Goal: Task Accomplishment & Management: Manage account settings

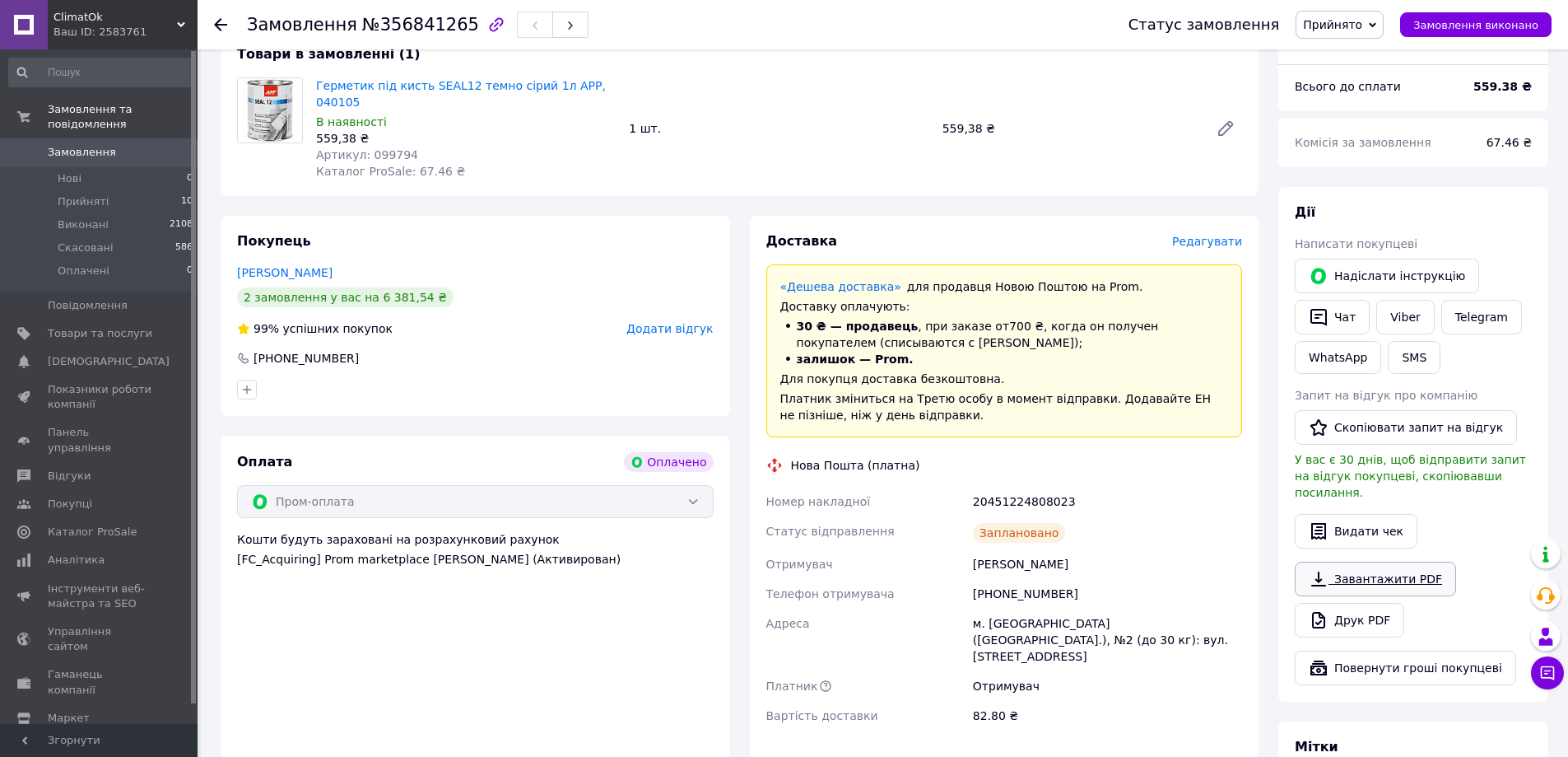
scroll to position [165, 0]
click at [1351, 513] on button "Видати чек" at bounding box center [1356, 530] width 123 height 34
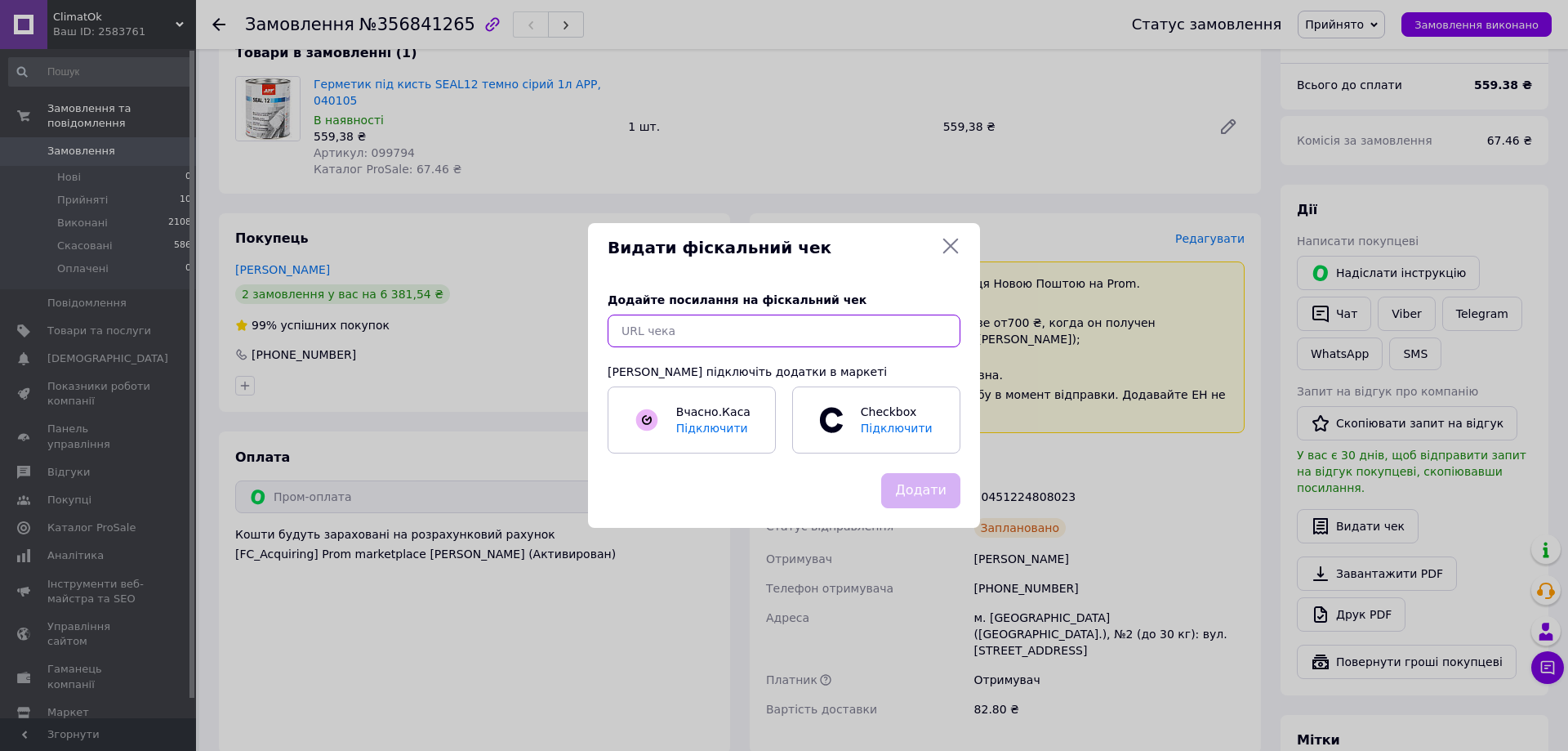
click at [723, 324] on input "text" at bounding box center [783, 331] width 353 height 32
paste input "[URL][DOMAIN_NAME]"
type input "[URL][DOMAIN_NAME]"
click at [927, 488] on button "Додати" at bounding box center [920, 491] width 79 height 35
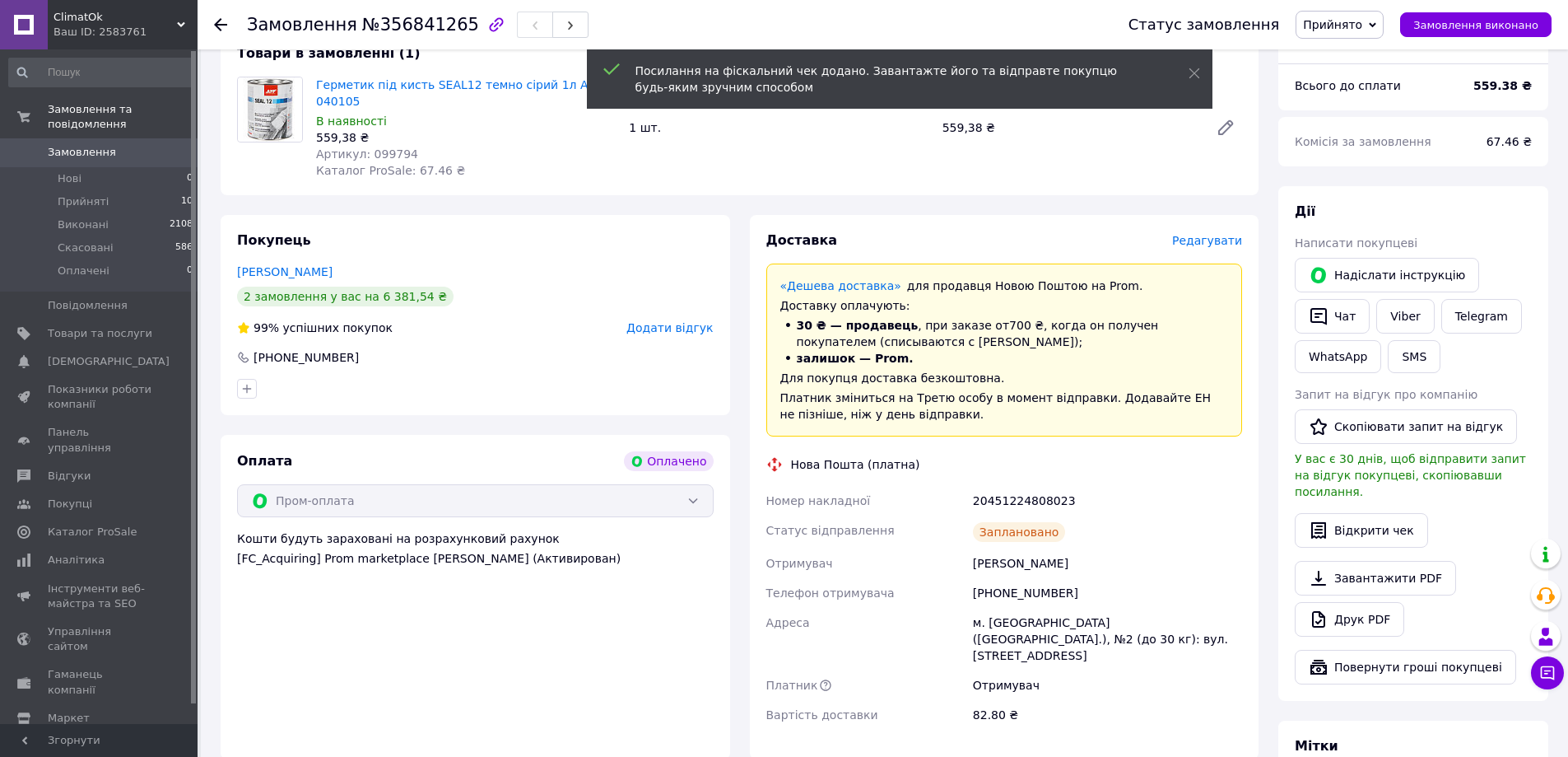
click at [220, 19] on use at bounding box center [220, 25] width 13 height 13
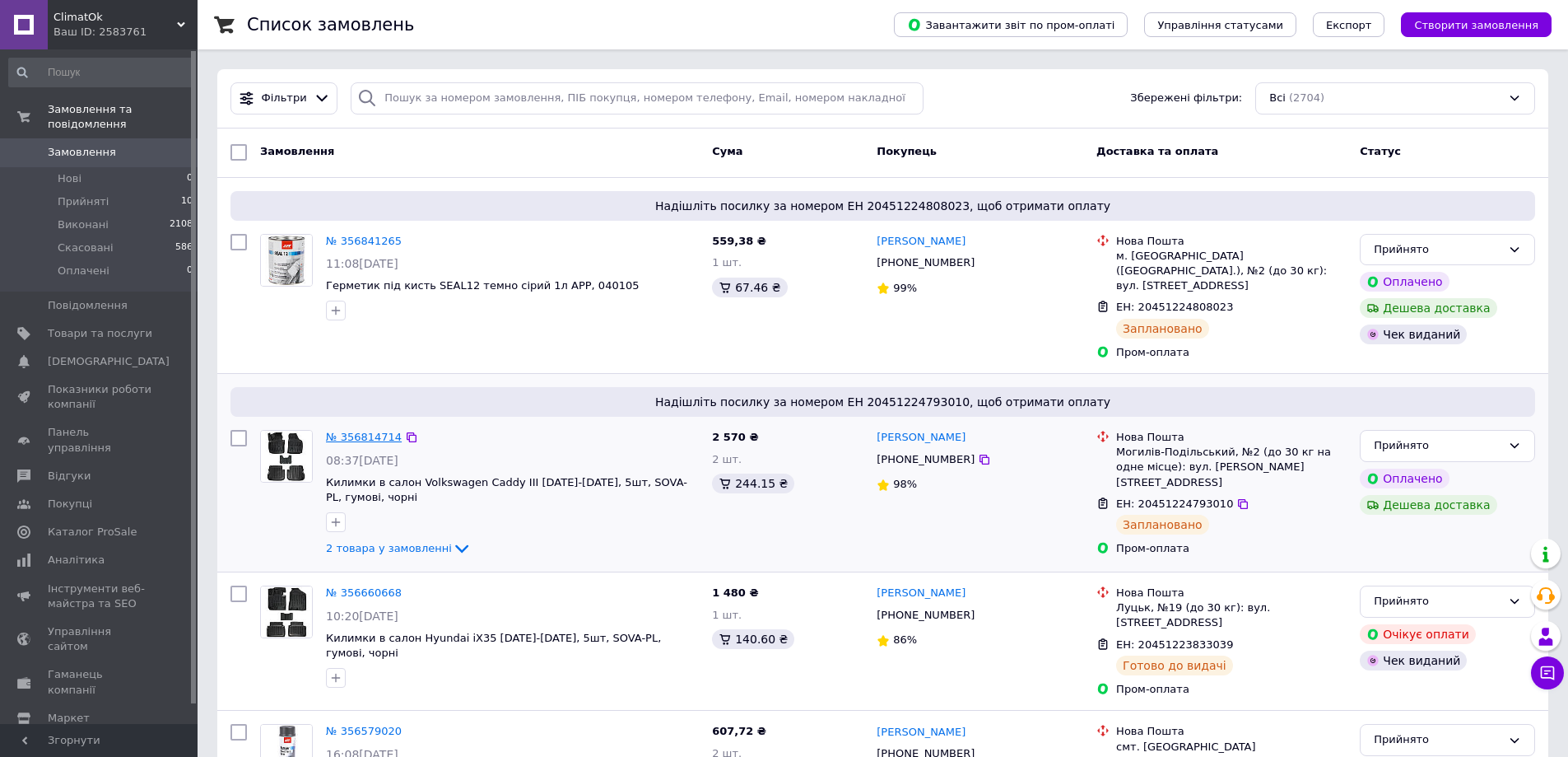
click at [372, 430] on link "№ 356814714" at bounding box center [363, 436] width 76 height 12
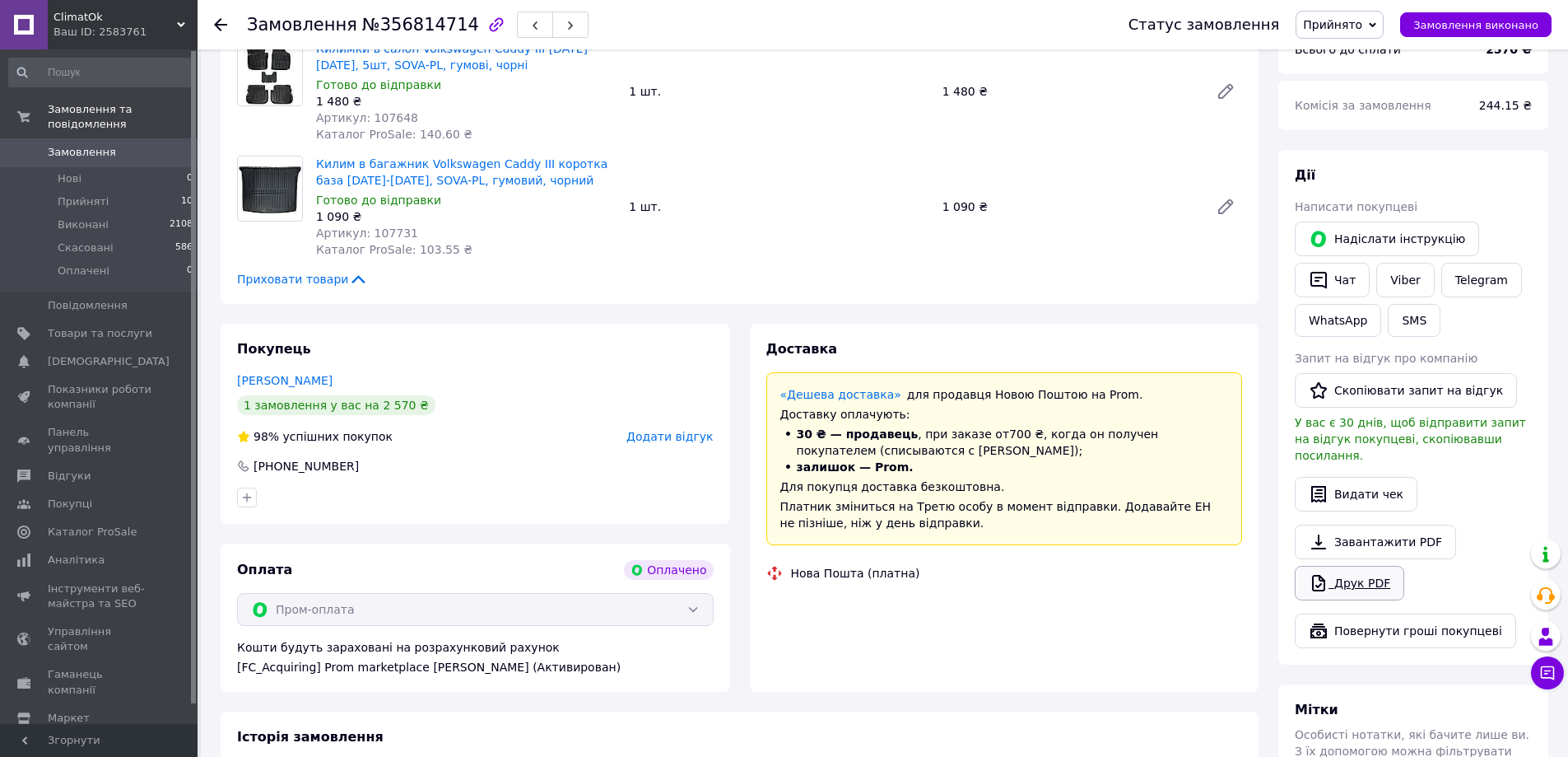
scroll to position [261, 0]
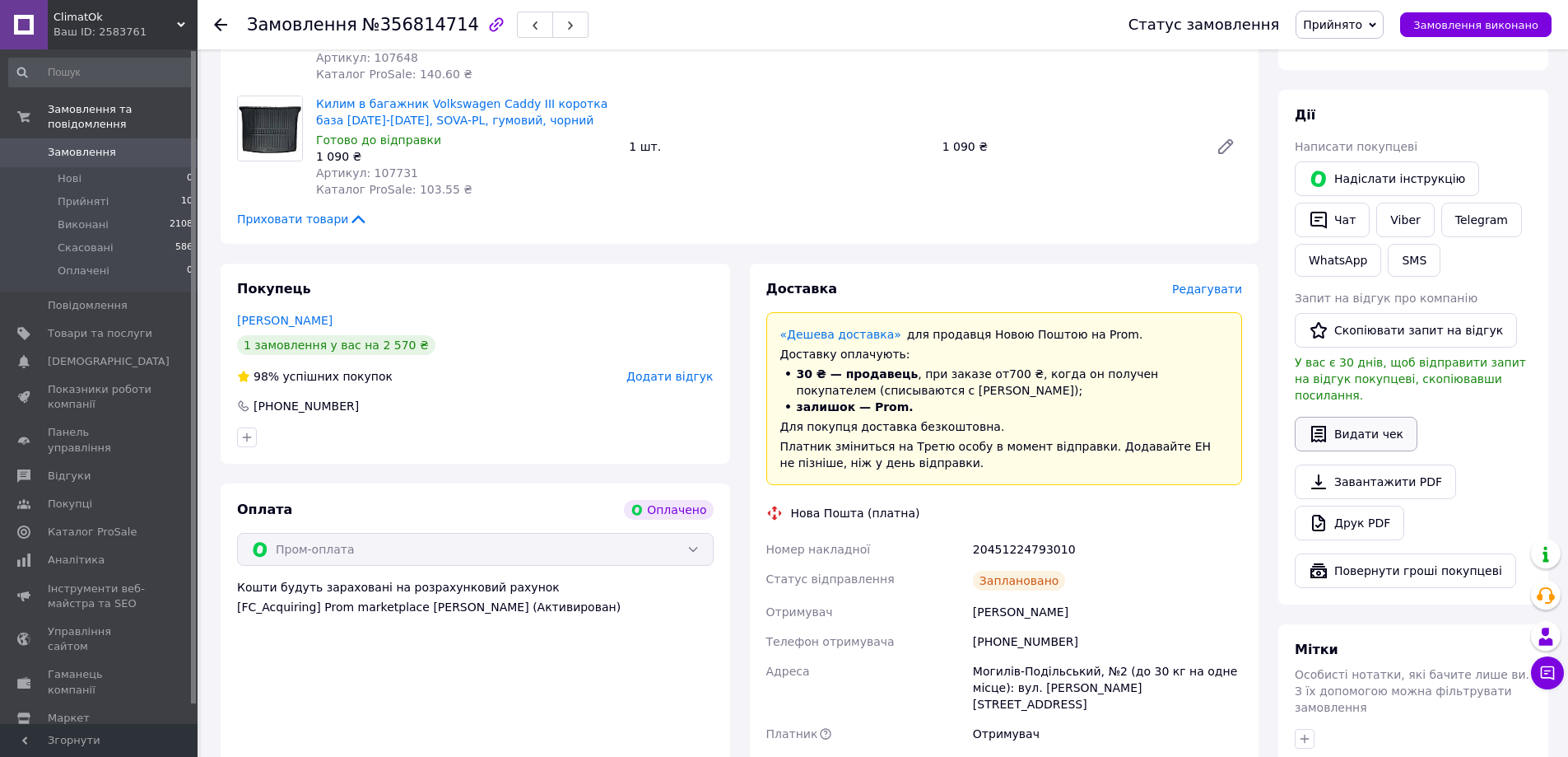
click at [1343, 417] on button "Видати чек" at bounding box center [1356, 434] width 123 height 34
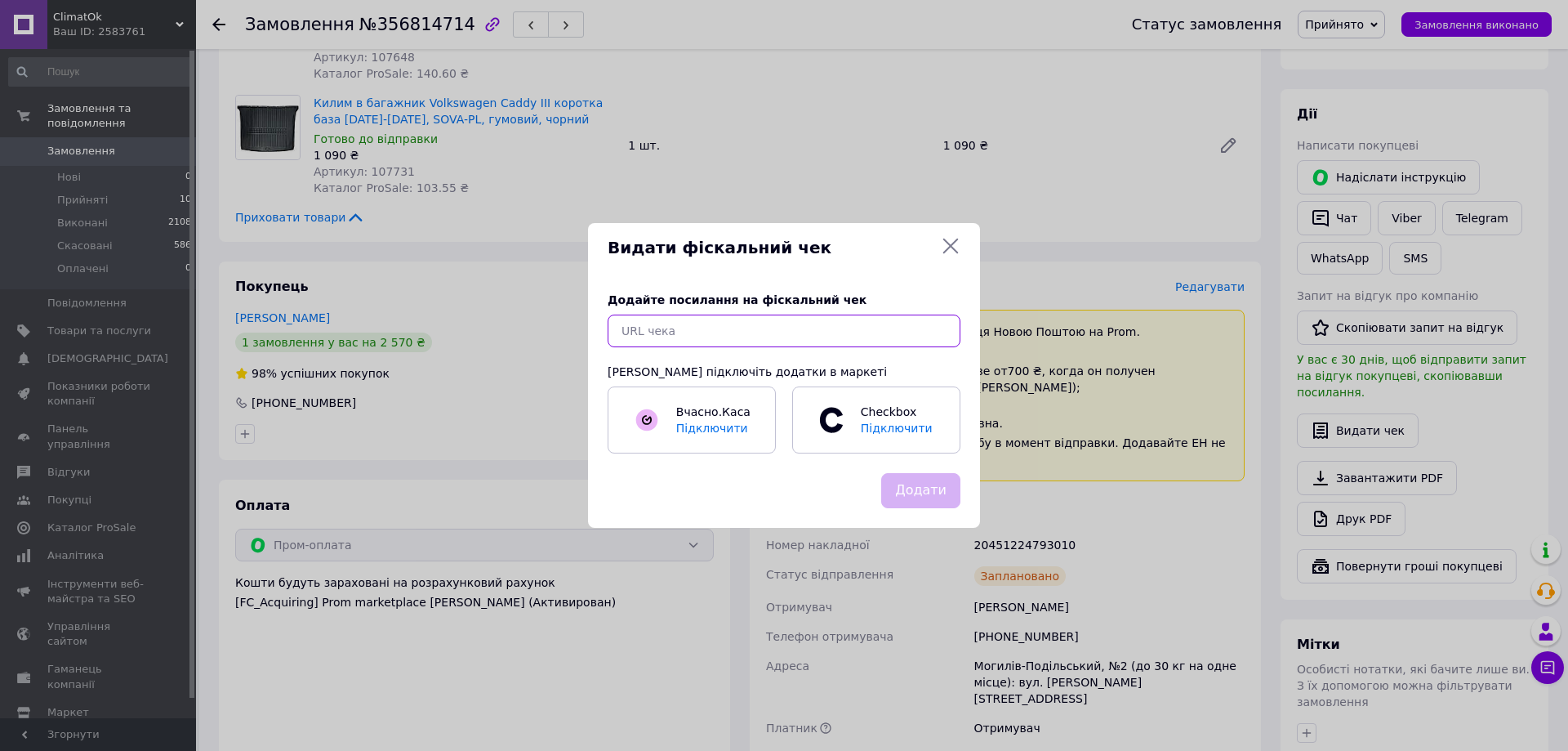
click at [870, 326] on input "text" at bounding box center [783, 331] width 353 height 32
paste input "[URL][DOMAIN_NAME]"
type input "[URL][DOMAIN_NAME]"
click at [932, 490] on button "Додати" at bounding box center [920, 491] width 79 height 35
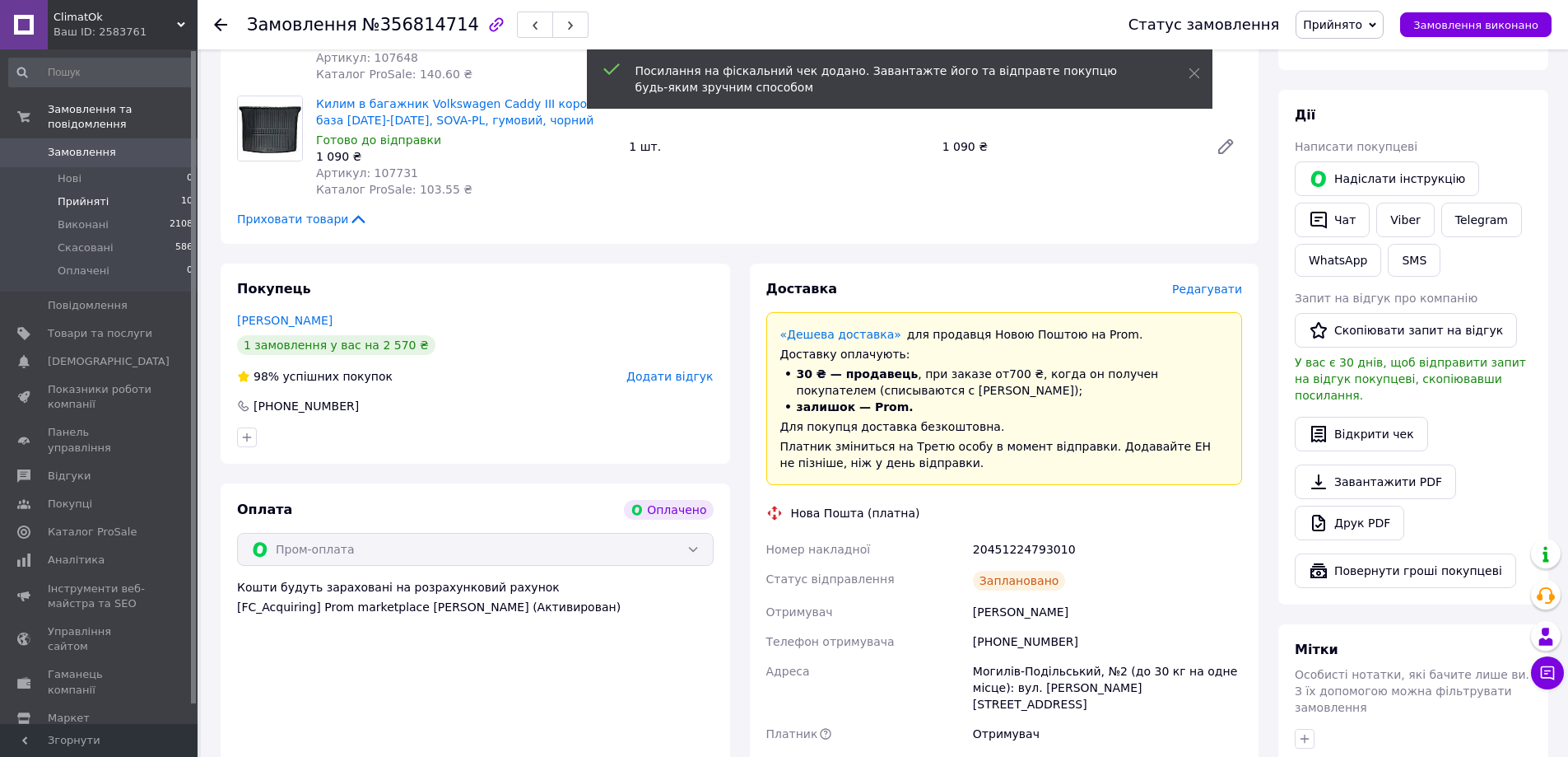
click at [74, 195] on span "Прийняті" at bounding box center [82, 201] width 51 height 14
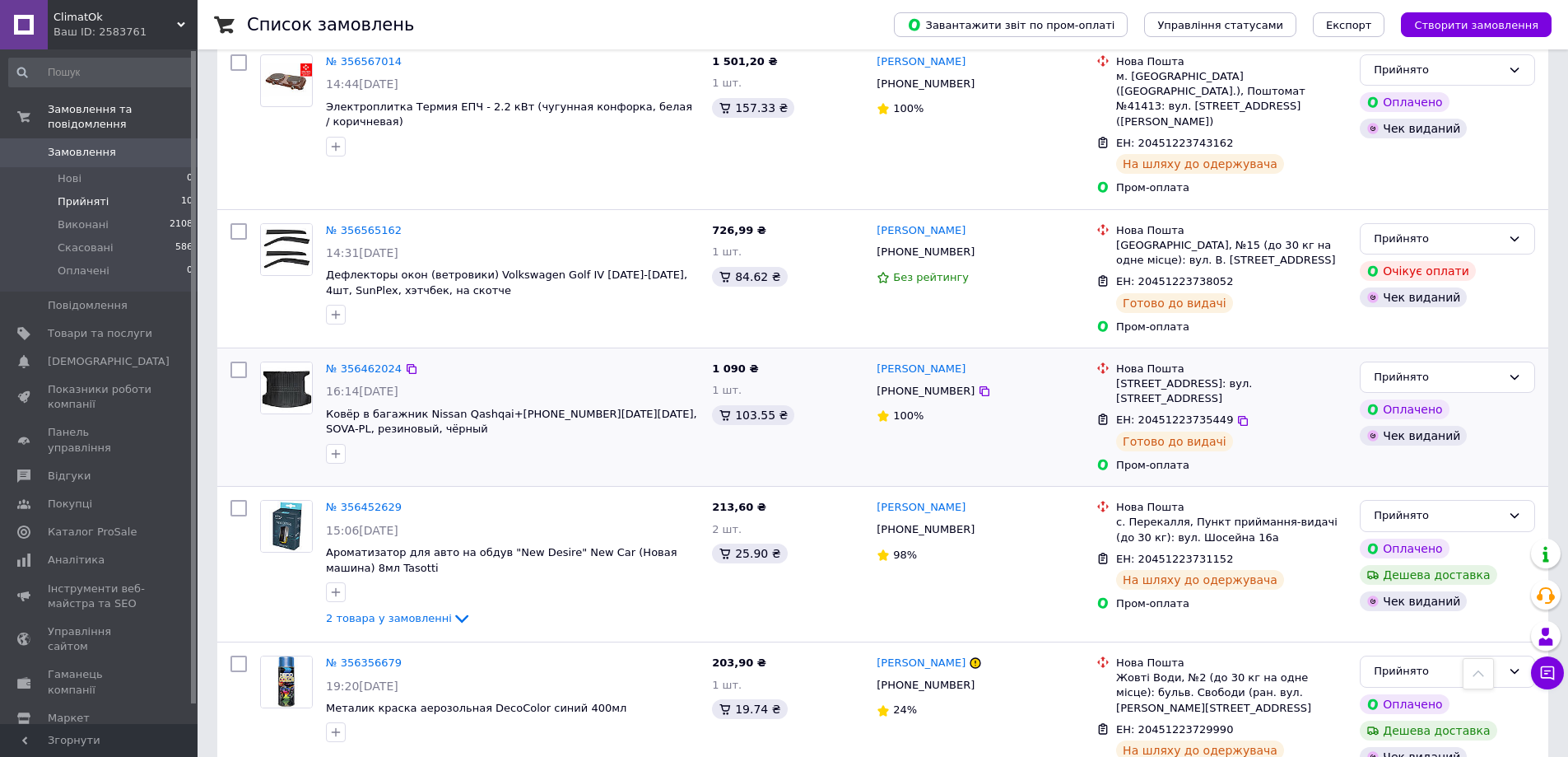
scroll to position [987, 0]
